Goal: Task Accomplishment & Management: Complete application form

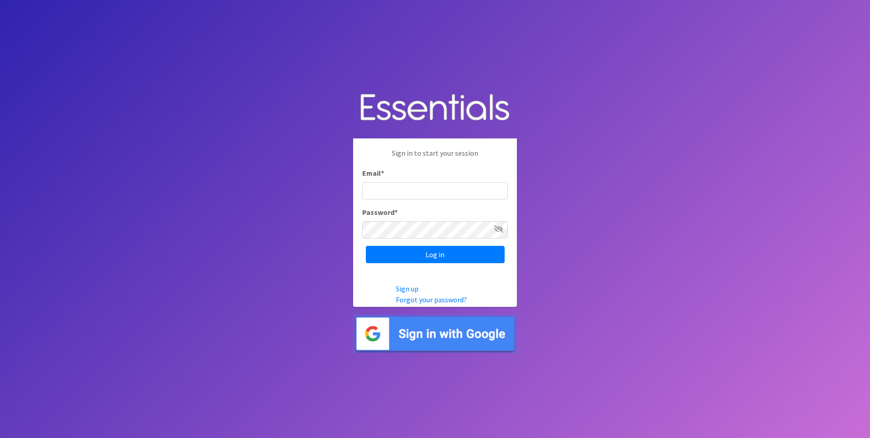
click at [377, 184] on input "Email *" at bounding box center [435, 190] width 146 height 17
type input "[PERSON_NAME][EMAIL_ADDRESS][PERSON_NAME][DOMAIN_NAME]"
click at [455, 252] on input "Log in" at bounding box center [435, 254] width 139 height 17
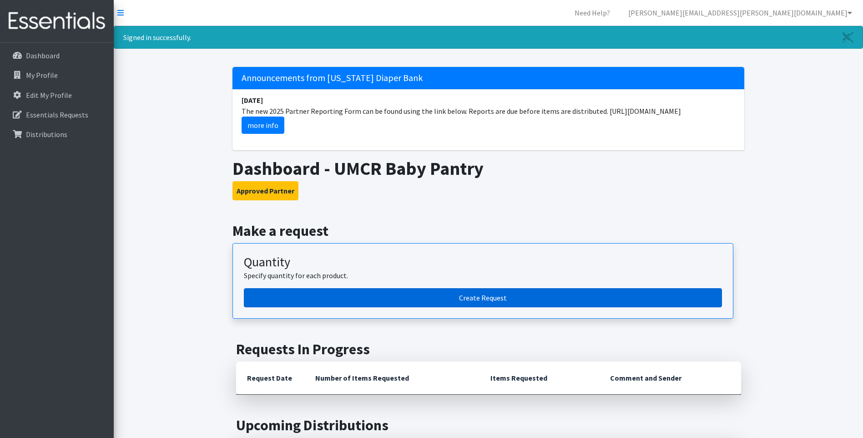
click at [493, 295] on link "Create Request" at bounding box center [483, 297] width 478 height 19
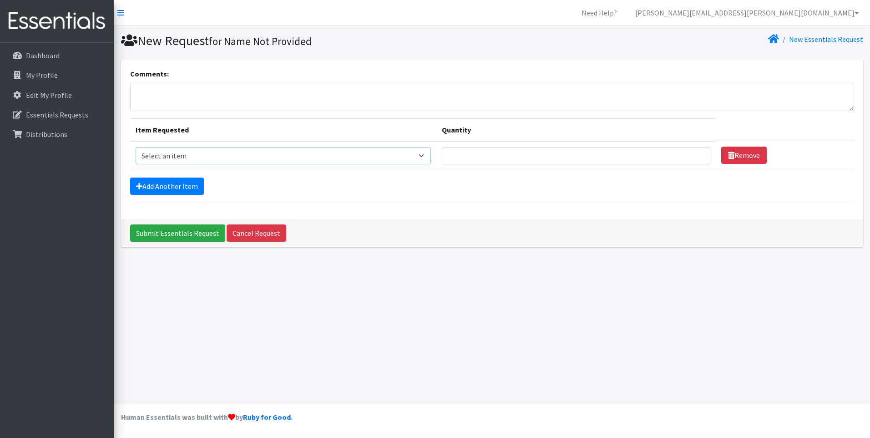
click at [263, 156] on select "Select an item Cloth Inserts (For Cloth Diapers) Kids (Newborn) Kids (Preemie) …" at bounding box center [283, 155] width 295 height 17
select select "5482"
click at [136, 147] on select "Select an item Cloth Inserts (For Cloth Diapers) Kids (Newborn) Kids (Preemie) …" at bounding box center [283, 155] width 295 height 17
click at [462, 154] on input "Quantity" at bounding box center [576, 155] width 268 height 17
type input "1500"
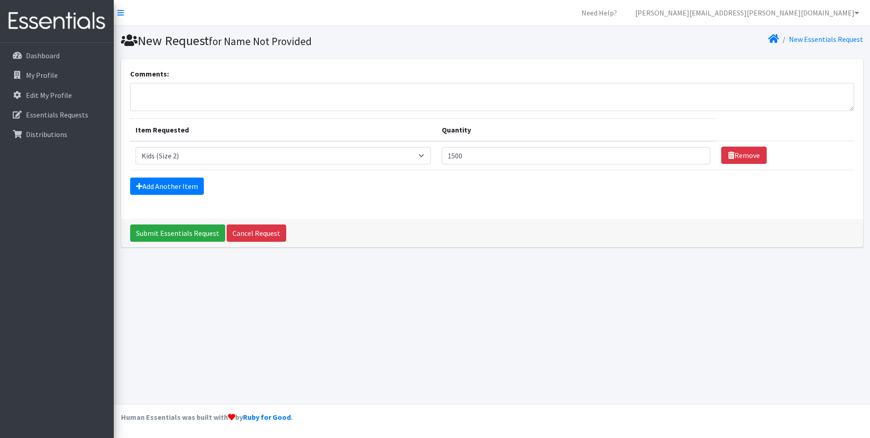
click at [525, 179] on div "Add Another Item" at bounding box center [492, 185] width 724 height 17
click at [179, 185] on link "Add Another Item" at bounding box center [167, 185] width 74 height 17
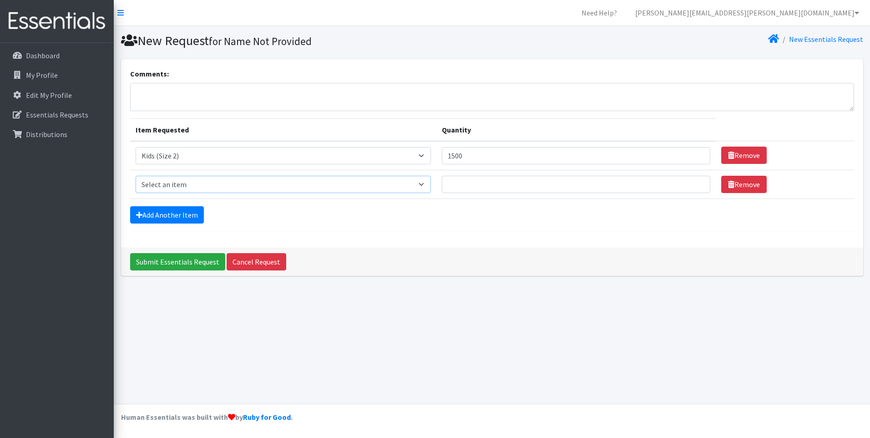
click at [199, 181] on select "Select an item Cloth Inserts (For Cloth Diapers) Kids (Newborn) Kids (Preemie) …" at bounding box center [283, 184] width 295 height 17
select select "5483"
click at [136, 176] on select "Select an item Cloth Inserts (For Cloth Diapers) Kids (Newborn) Kids (Preemie) …" at bounding box center [283, 184] width 295 height 17
click at [484, 179] on input "Quantity" at bounding box center [576, 184] width 268 height 17
type input "1500"
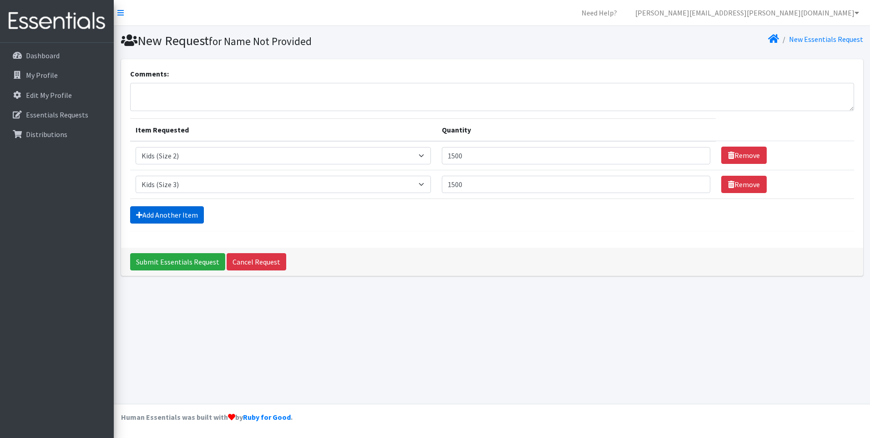
click at [180, 214] on link "Add Another Item" at bounding box center [167, 214] width 74 height 17
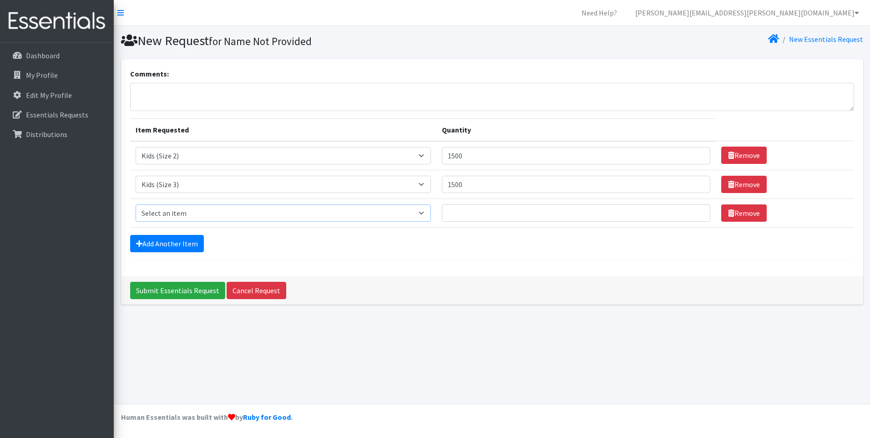
click at [195, 215] on select "Select an item Cloth Inserts (For Cloth Diapers) Kids (Newborn) Kids (Preemie) …" at bounding box center [283, 212] width 295 height 17
select select "5480"
click at [136, 204] on select "Select an item Cloth Inserts (For Cloth Diapers) Kids (Newborn) Kids (Preemie) …" at bounding box center [283, 212] width 295 height 17
click at [466, 218] on input "Quantity" at bounding box center [576, 212] width 268 height 17
type input "1500"
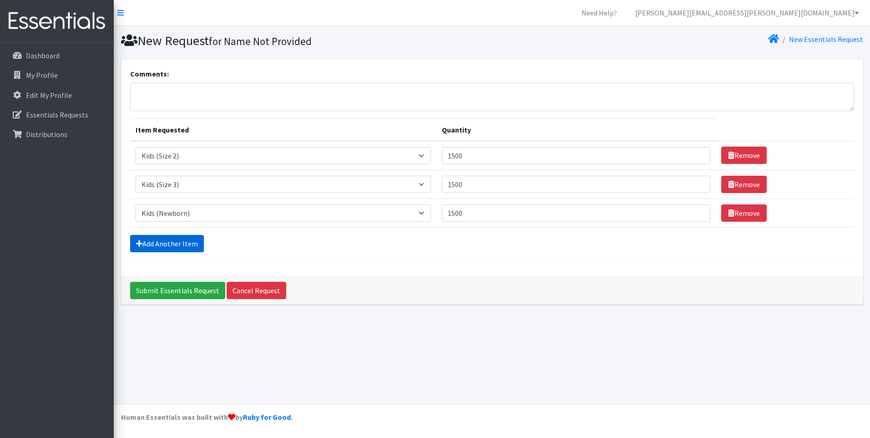
click at [150, 241] on link "Add Another Item" at bounding box center [167, 243] width 74 height 17
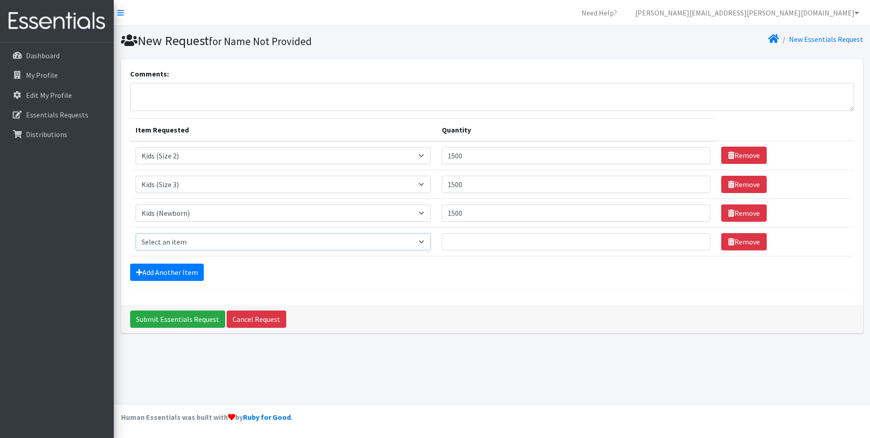
click at [206, 241] on select "Select an item Cloth Inserts (For Cloth Diapers) Kids (Newborn) Kids (Preemie) …" at bounding box center [283, 241] width 295 height 17
select select "5491"
click at [136, 233] on select "Select an item Cloth Inserts (For Cloth Diapers) Kids (Newborn) Kids (Preemie) …" at bounding box center [283, 241] width 295 height 17
click at [460, 242] on input "Quantity" at bounding box center [576, 241] width 268 height 17
type input "1"
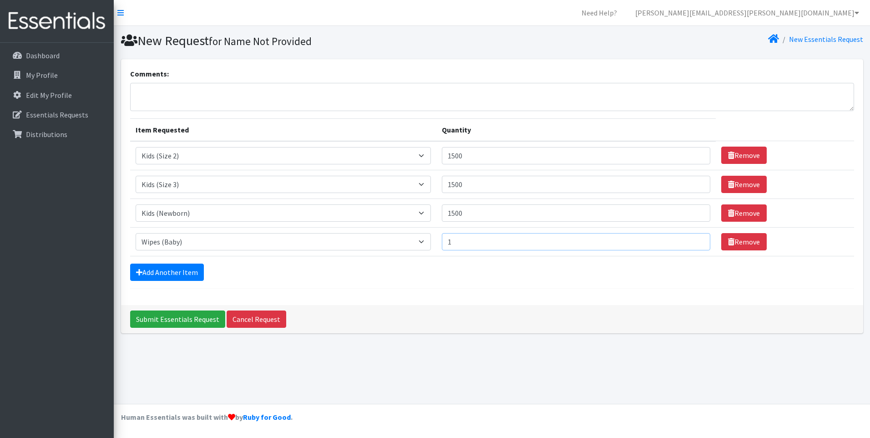
click at [694, 242] on input "1" at bounding box center [576, 241] width 268 height 17
click at [455, 238] on input "1" at bounding box center [576, 241] width 268 height 17
click at [456, 242] on input "1" at bounding box center [576, 241] width 268 height 17
click at [468, 154] on input "1500" at bounding box center [576, 155] width 268 height 17
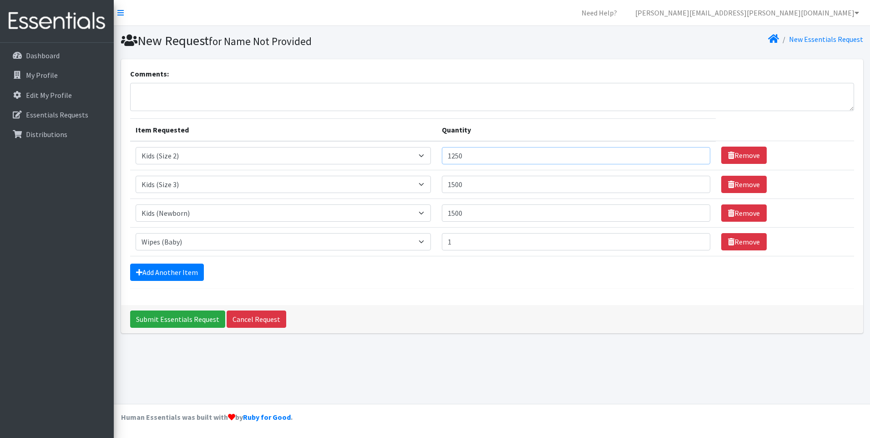
type input "1250"
click at [472, 178] on input "1500" at bounding box center [576, 184] width 268 height 17
type input "1250"
click at [465, 211] on input "1500" at bounding box center [576, 212] width 268 height 17
type input "1250"
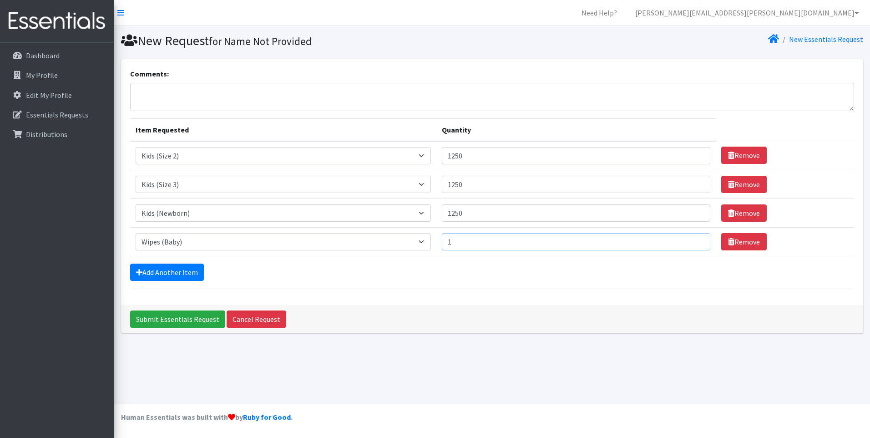
click at [465, 239] on input "1" at bounding box center [576, 241] width 268 height 17
type input "4340"
click at [168, 318] on input "Submit Essentials Request" at bounding box center [177, 318] width 95 height 17
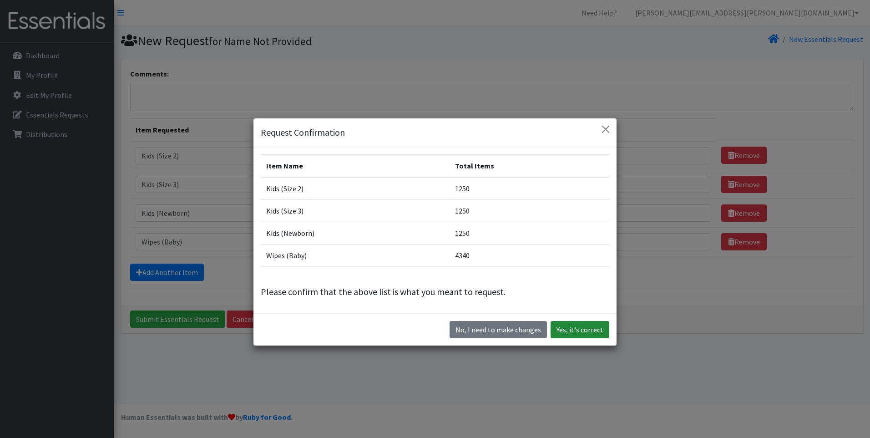
click at [574, 328] on button "Yes, it's correct" at bounding box center [579, 329] width 59 height 17
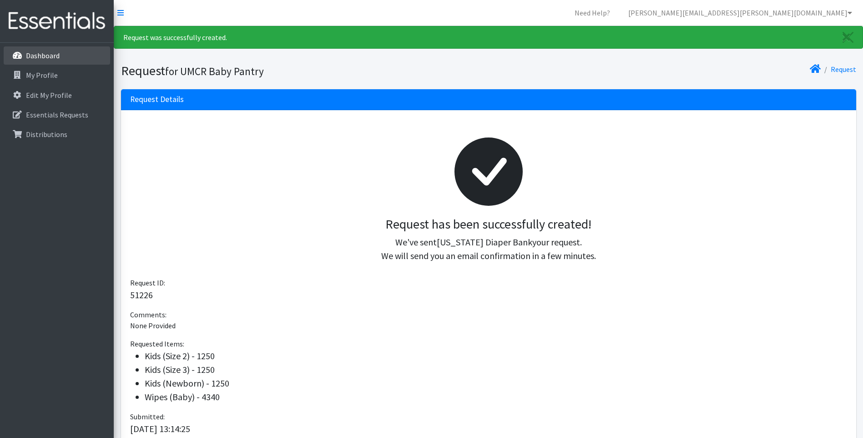
click at [48, 55] on p "Dashboard" at bounding box center [43, 55] width 34 height 9
